Goal: Transaction & Acquisition: Purchase product/service

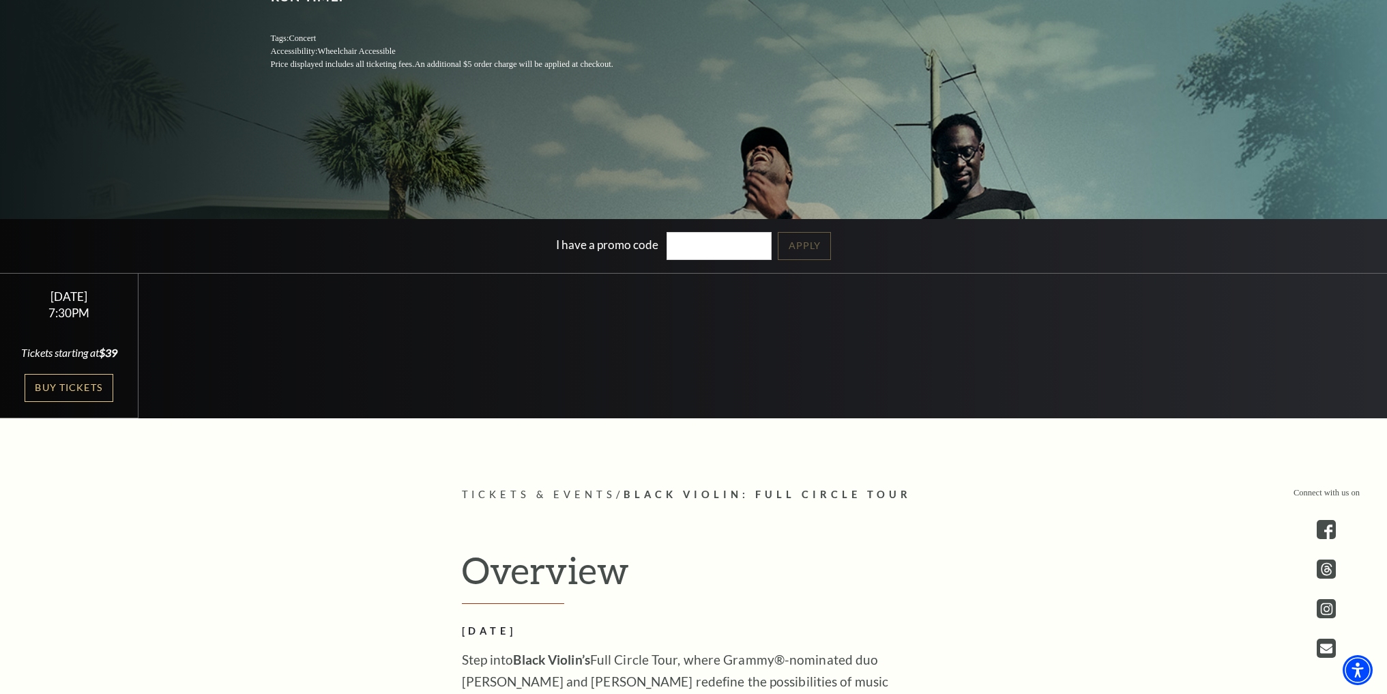
scroll to position [273, 0]
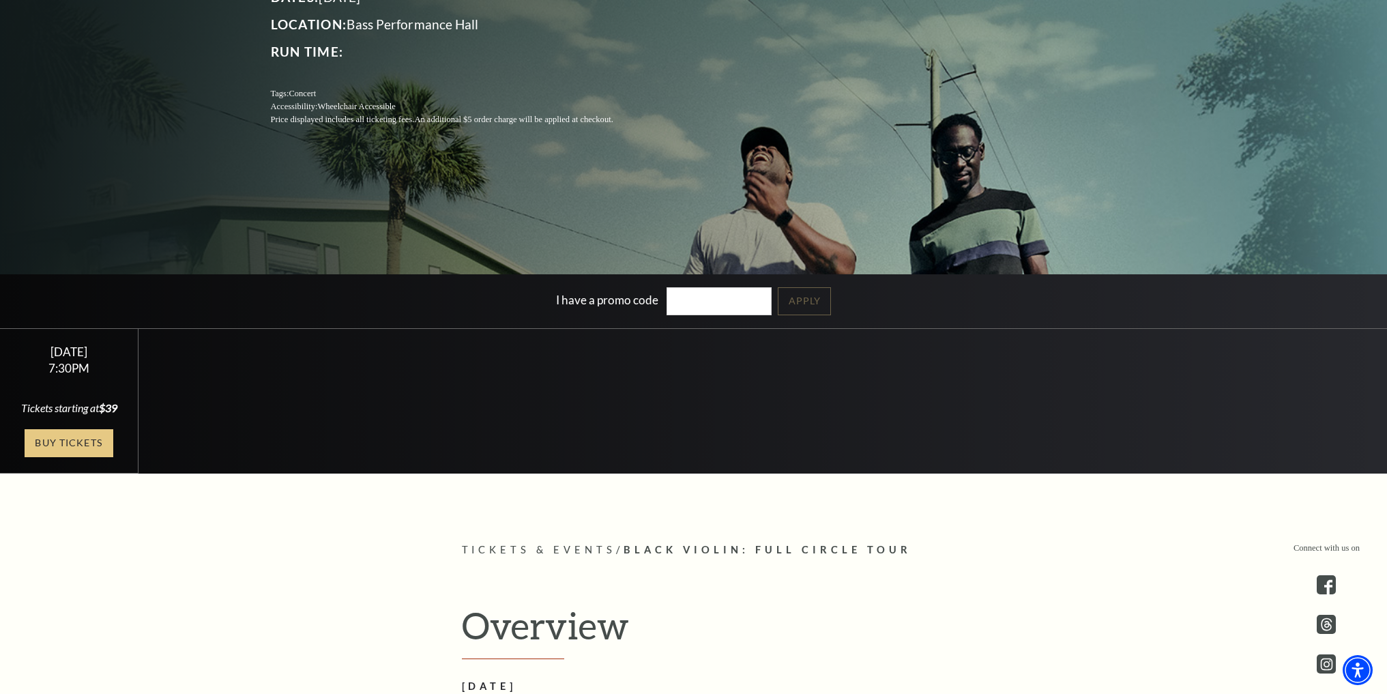
drag, startPoint x: 102, startPoint y: 461, endPoint x: 79, endPoint y: 453, distance: 24.0
click at [102, 457] on link "Buy Tickets" at bounding box center [69, 443] width 89 height 28
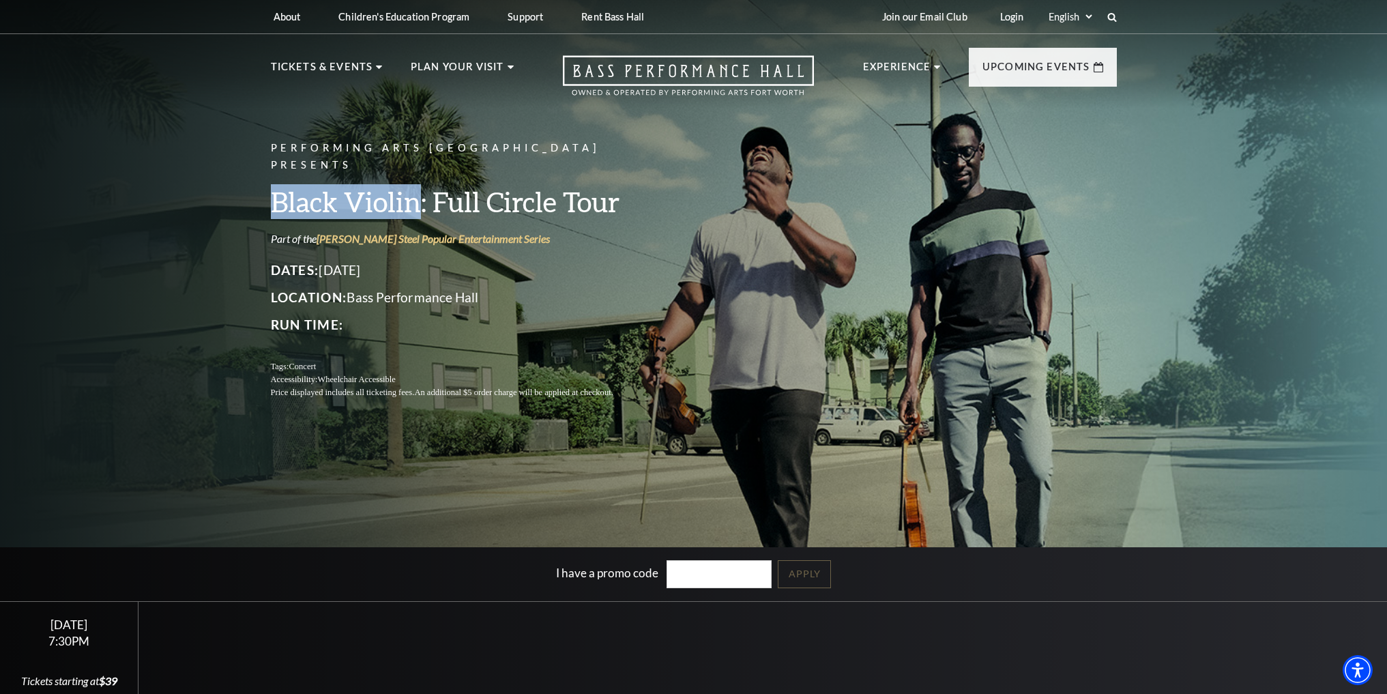
drag, startPoint x: 416, startPoint y: 197, endPoint x: 270, endPoint y: 194, distance: 145.4
click at [271, 194] on h3 "Black Violin: Full Circle Tour" at bounding box center [458, 201] width 375 height 35
copy h3 "Black Violin"
click at [192, 135] on div "Performing Arts Fort Worth Presents Black Violin: Full Circle Tour Part of the …" at bounding box center [693, 369] width 1387 height 755
